Goal: Information Seeking & Learning: Learn about a topic

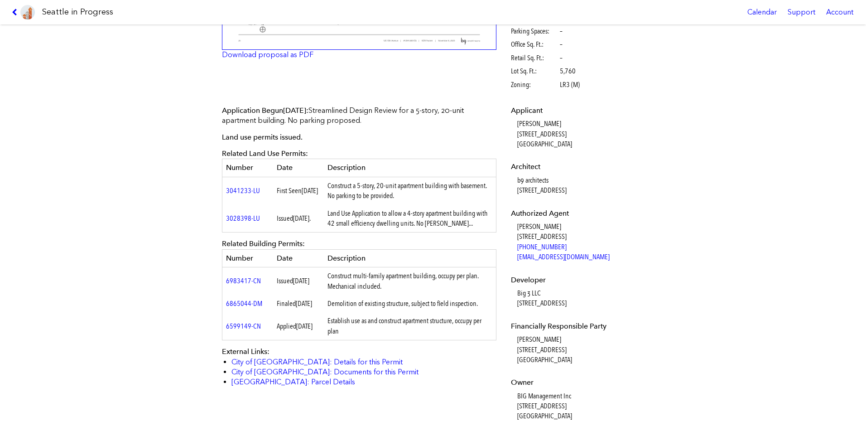
scroll to position [226, 0]
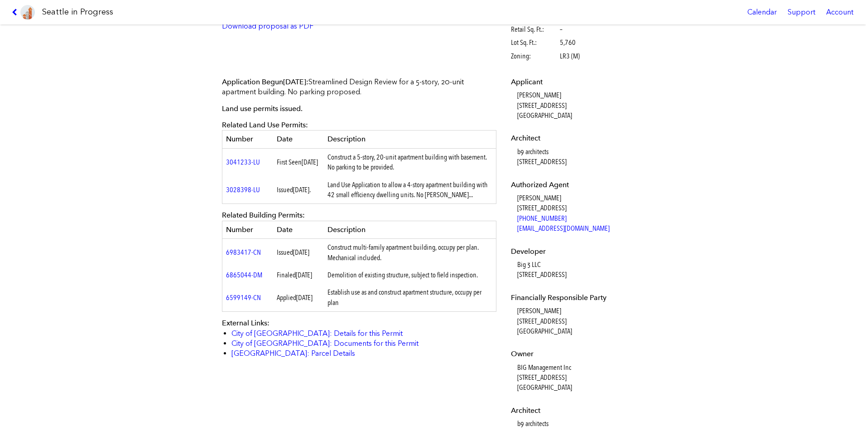
drag, startPoint x: 334, startPoint y: 248, endPoint x: 392, endPoint y: 257, distance: 58.7
click at [392, 257] on td "Construct multi-family apartment building, occupy per plan. Mechanical included." at bounding box center [410, 253] width 173 height 28
drag, startPoint x: 392, startPoint y: 257, endPoint x: 482, endPoint y: 281, distance: 93.2
click at [482, 281] on td "Demolition of existing structure, subject to field inspection." at bounding box center [410, 274] width 173 height 17
drag, startPoint x: 386, startPoint y: 264, endPoint x: 333, endPoint y: 246, distance: 55.7
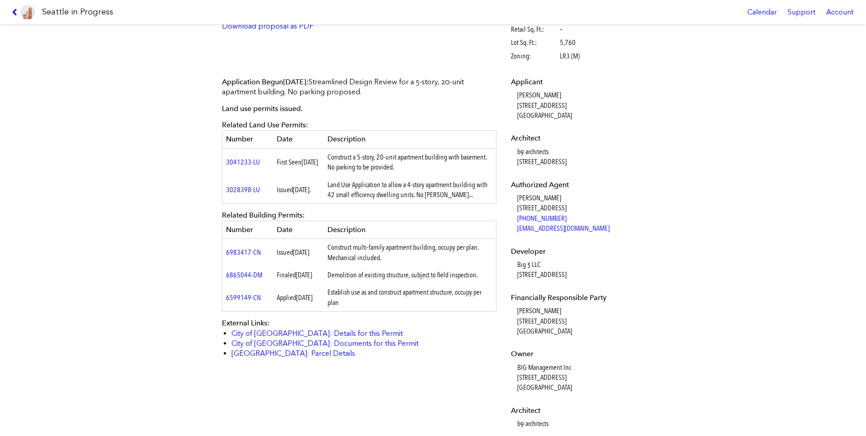
click at [333, 246] on td "Construct multi-family apartment building, occupy per plan. Mechanical included." at bounding box center [410, 253] width 173 height 28
drag, startPoint x: 333, startPoint y: 246, endPoint x: 438, endPoint y: 192, distance: 117.9
click at [438, 192] on td "Land Use Application to allow a 4-story apartment building with 42 small effici…" at bounding box center [410, 190] width 173 height 28
drag, startPoint x: 453, startPoint y: 197, endPoint x: 335, endPoint y: 185, distance: 118.7
click at [335, 185] on td "Land Use Application to allow a 4-story apartment building with 42 small effici…" at bounding box center [410, 190] width 173 height 28
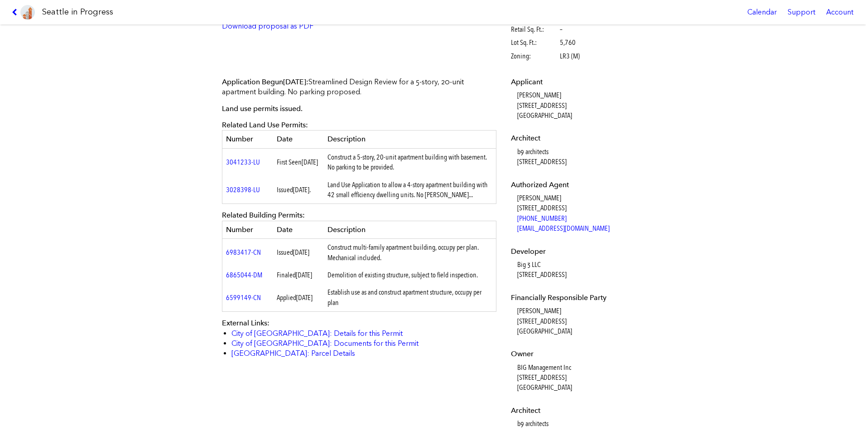
drag, startPoint x: 335, startPoint y: 185, endPoint x: 407, endPoint y: 171, distance: 73.4
click at [407, 171] on td "Construct a 5-story, 20-unit apartment building with basement. No parking to be…" at bounding box center [410, 162] width 173 height 28
drag, startPoint x: 428, startPoint y: 169, endPoint x: 332, endPoint y: 159, distance: 96.1
click at [332, 159] on td "Construct a 5-story, 20-unit apartment building with basement. No parking to be…" at bounding box center [410, 162] width 173 height 28
drag, startPoint x: 332, startPoint y: 159, endPoint x: 425, endPoint y: 166, distance: 92.6
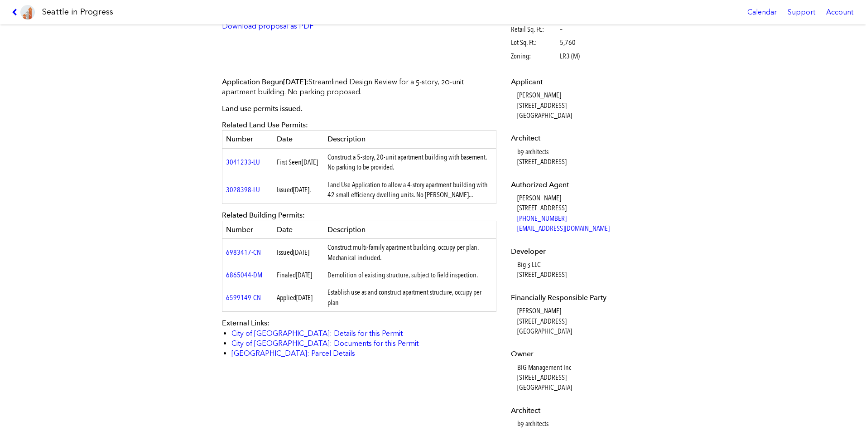
click at [425, 166] on td "Construct a 5-story, 20-unit apartment building with basement. No parking to be…" at bounding box center [410, 162] width 173 height 28
drag, startPoint x: 250, startPoint y: 163, endPoint x: 192, endPoint y: 198, distance: 67.7
click at [184, 208] on div "[STREET_ADDRESS] #3041260-EG Full design proposal Download proposal as PDF Stat…" at bounding box center [433, 229] width 866 height 411
click at [242, 161] on link "3041233-LU" at bounding box center [243, 162] width 34 height 9
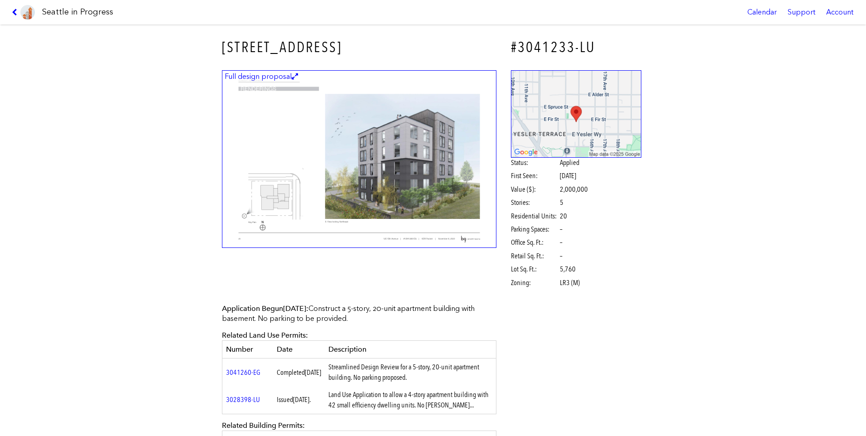
click at [270, 77] on figcaption "Full design proposal" at bounding box center [261, 77] width 76 height 10
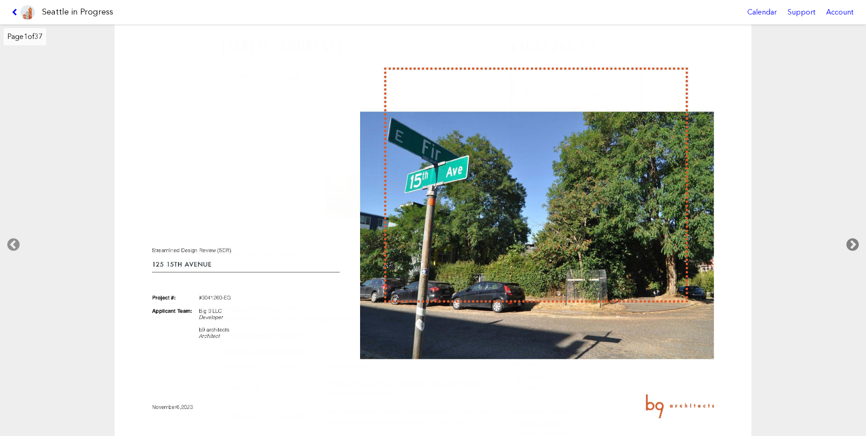
click at [849, 247] on icon at bounding box center [852, 244] width 27 height 29
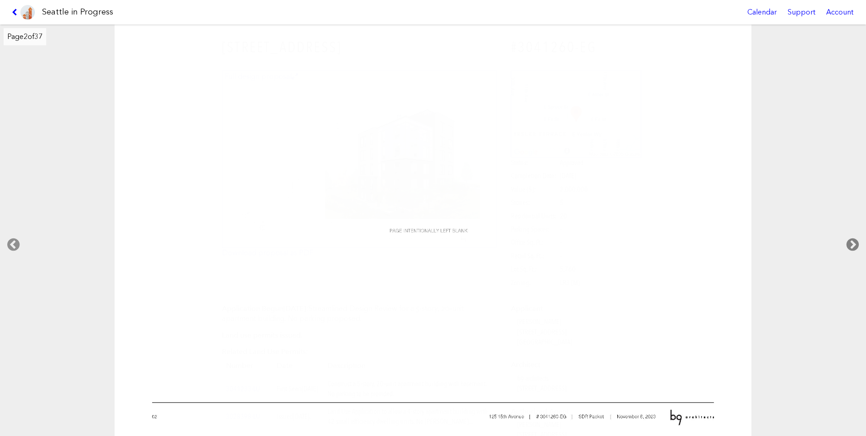
click at [849, 247] on icon at bounding box center [852, 244] width 27 height 29
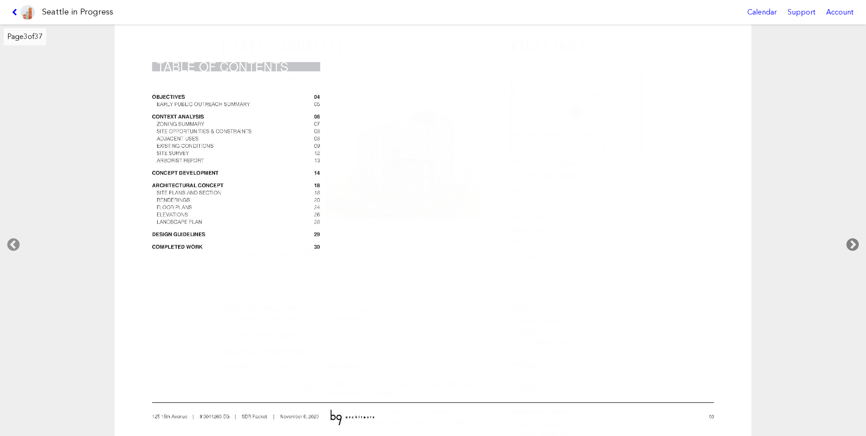
click at [851, 246] on icon at bounding box center [852, 244] width 27 height 29
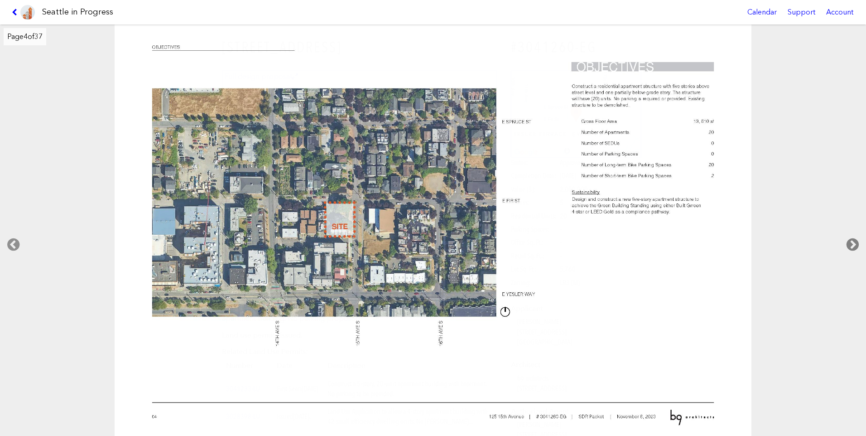
click at [851, 246] on icon at bounding box center [852, 244] width 27 height 29
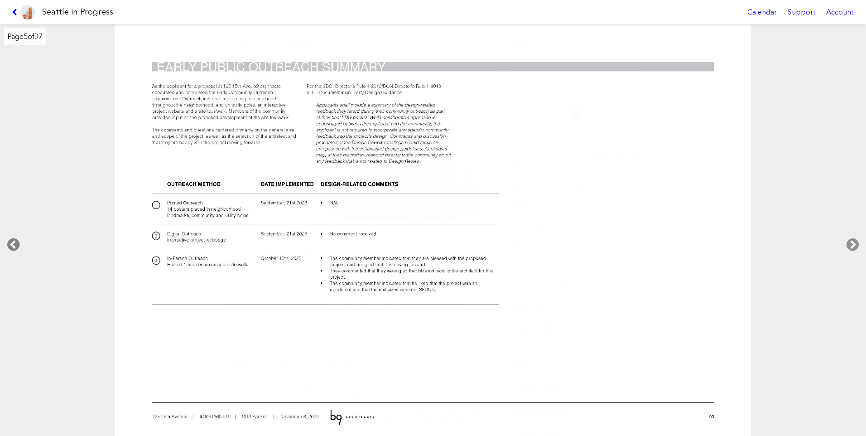
click at [19, 239] on icon at bounding box center [13, 244] width 27 height 29
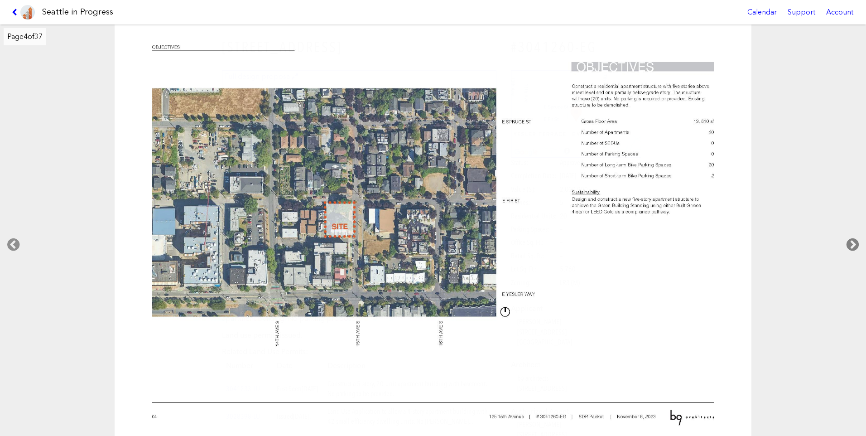
click at [856, 246] on icon at bounding box center [852, 244] width 27 height 29
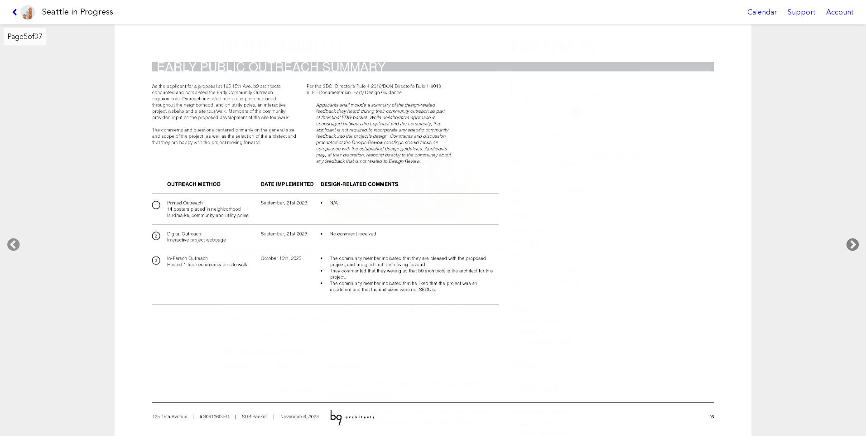
click at [855, 245] on icon at bounding box center [852, 244] width 27 height 29
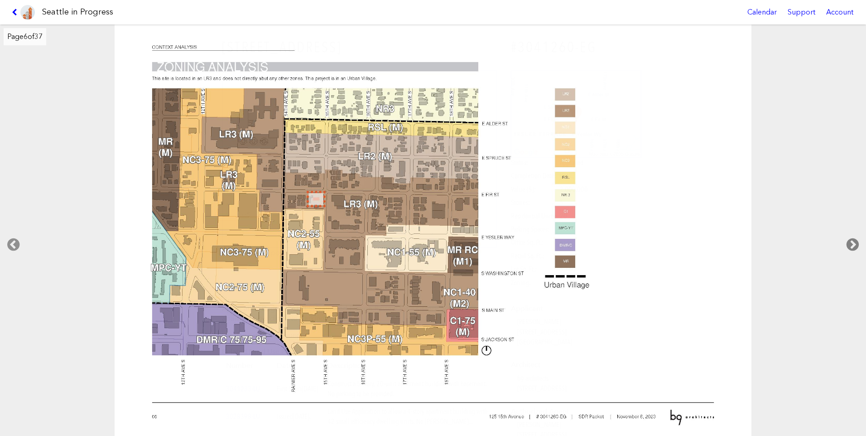
drag, startPoint x: 855, startPoint y: 245, endPoint x: 851, endPoint y: 237, distance: 8.9
click at [851, 236] on icon at bounding box center [852, 244] width 27 height 29
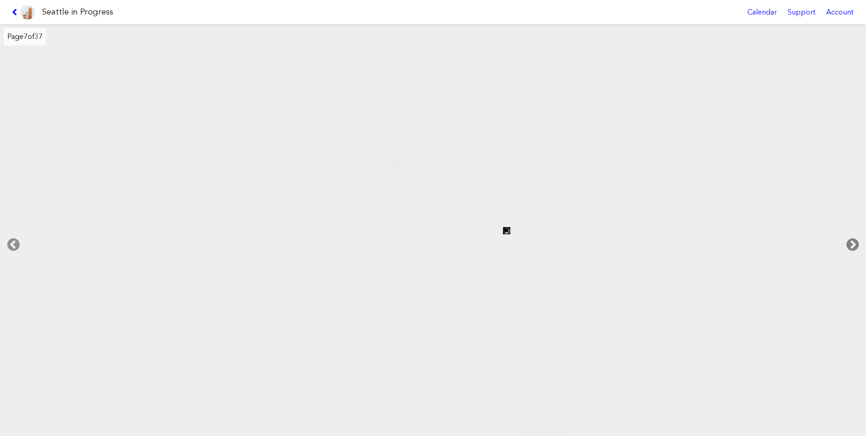
click at [851, 241] on icon at bounding box center [852, 244] width 27 height 29
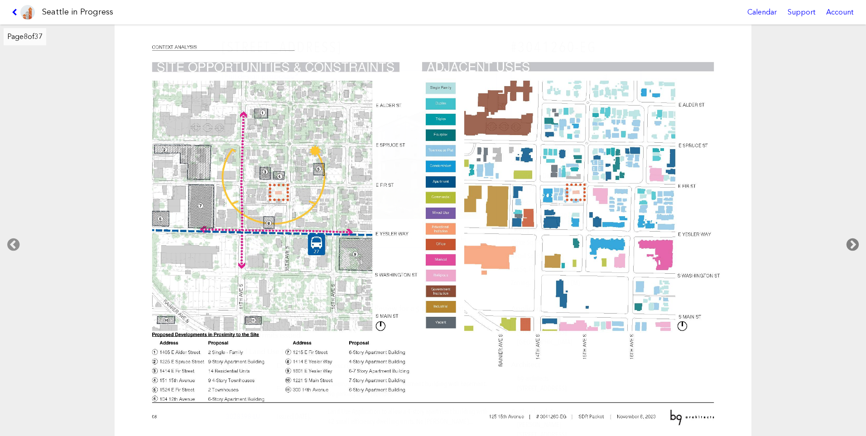
click at [851, 241] on icon at bounding box center [852, 244] width 27 height 29
